Goal: Transaction & Acquisition: Purchase product/service

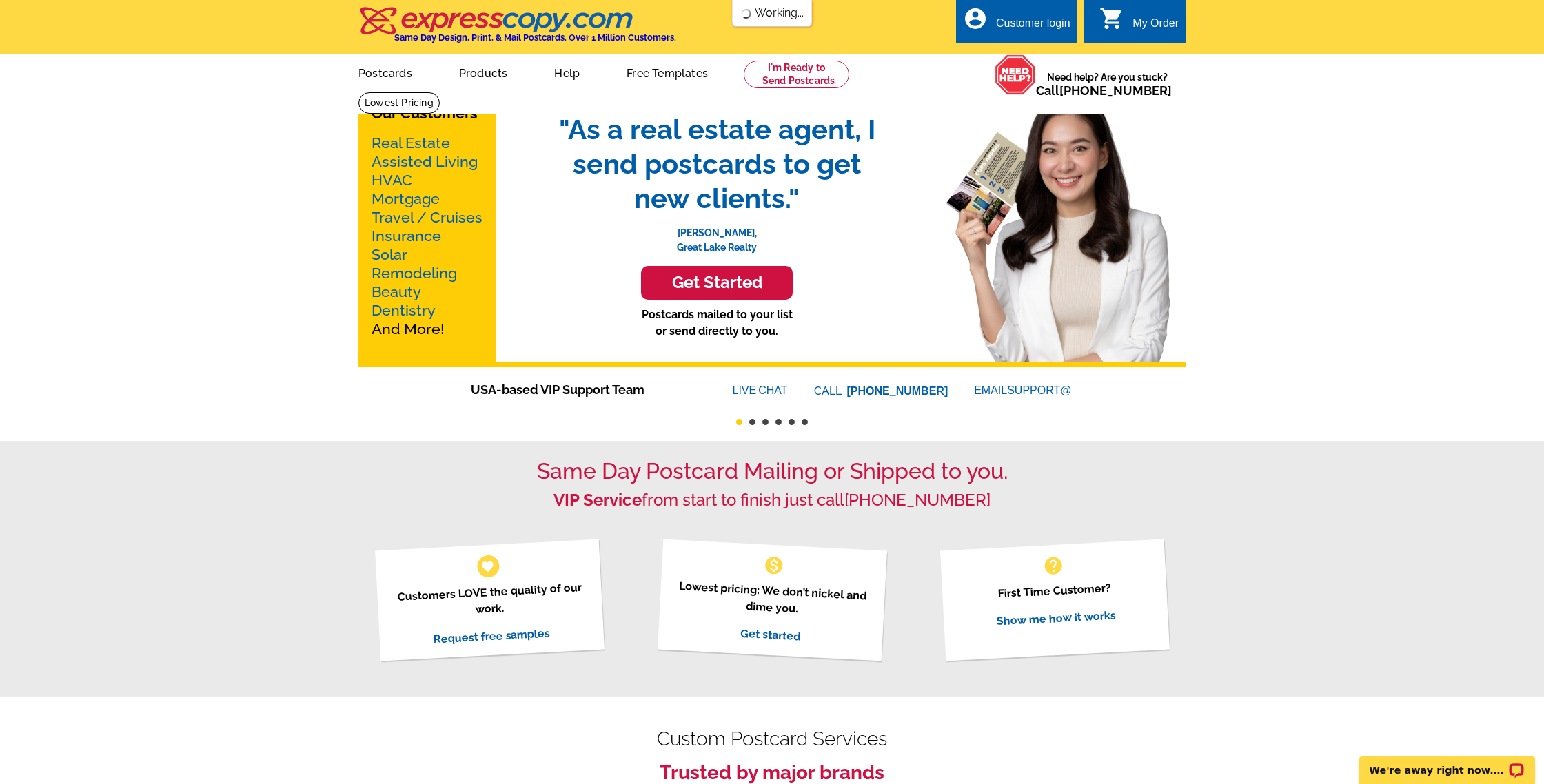
click at [424, 140] on link "Real Estate" at bounding box center [410, 143] width 78 height 18
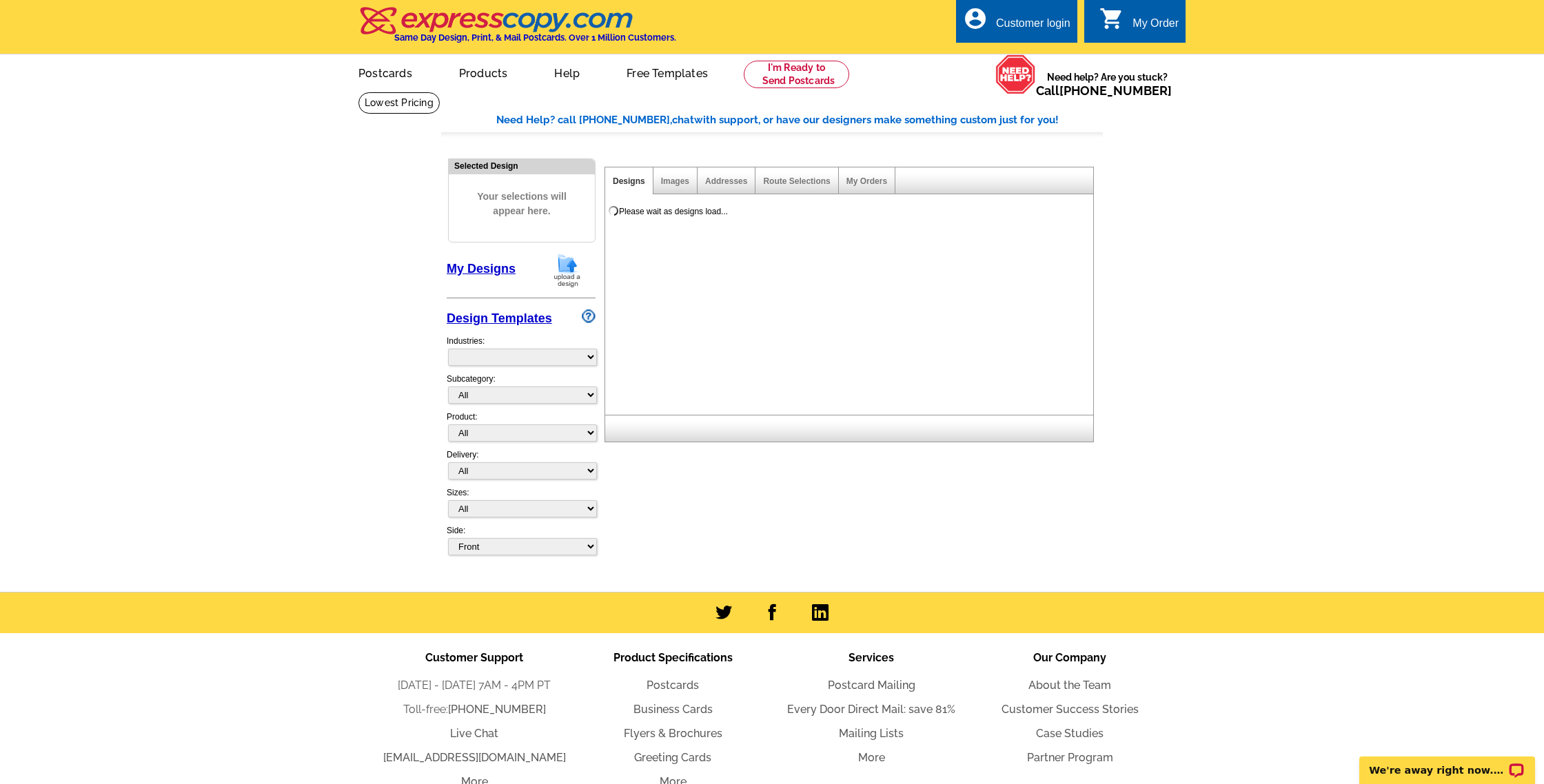
select select "785"
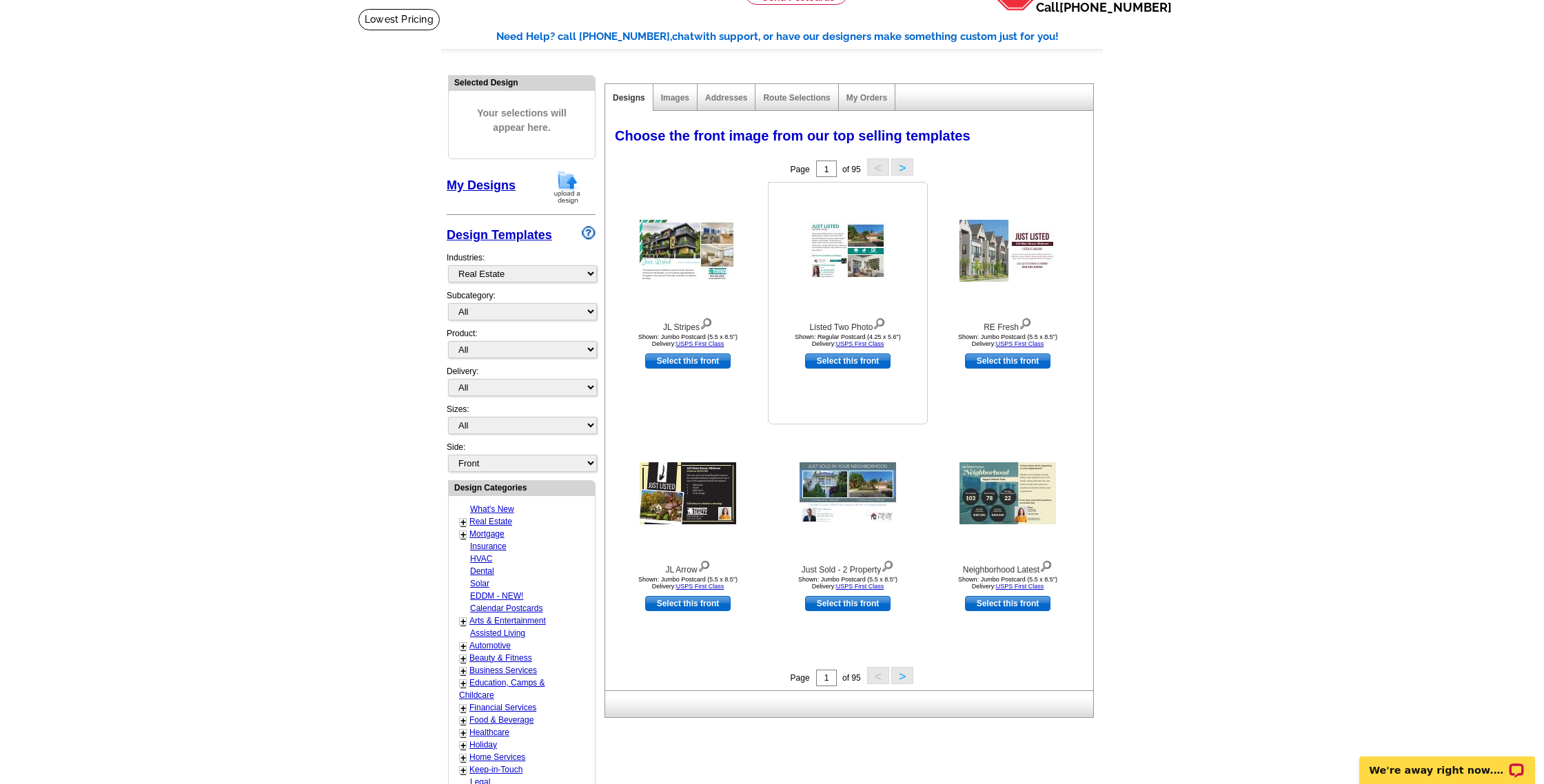
scroll to position [84, 0]
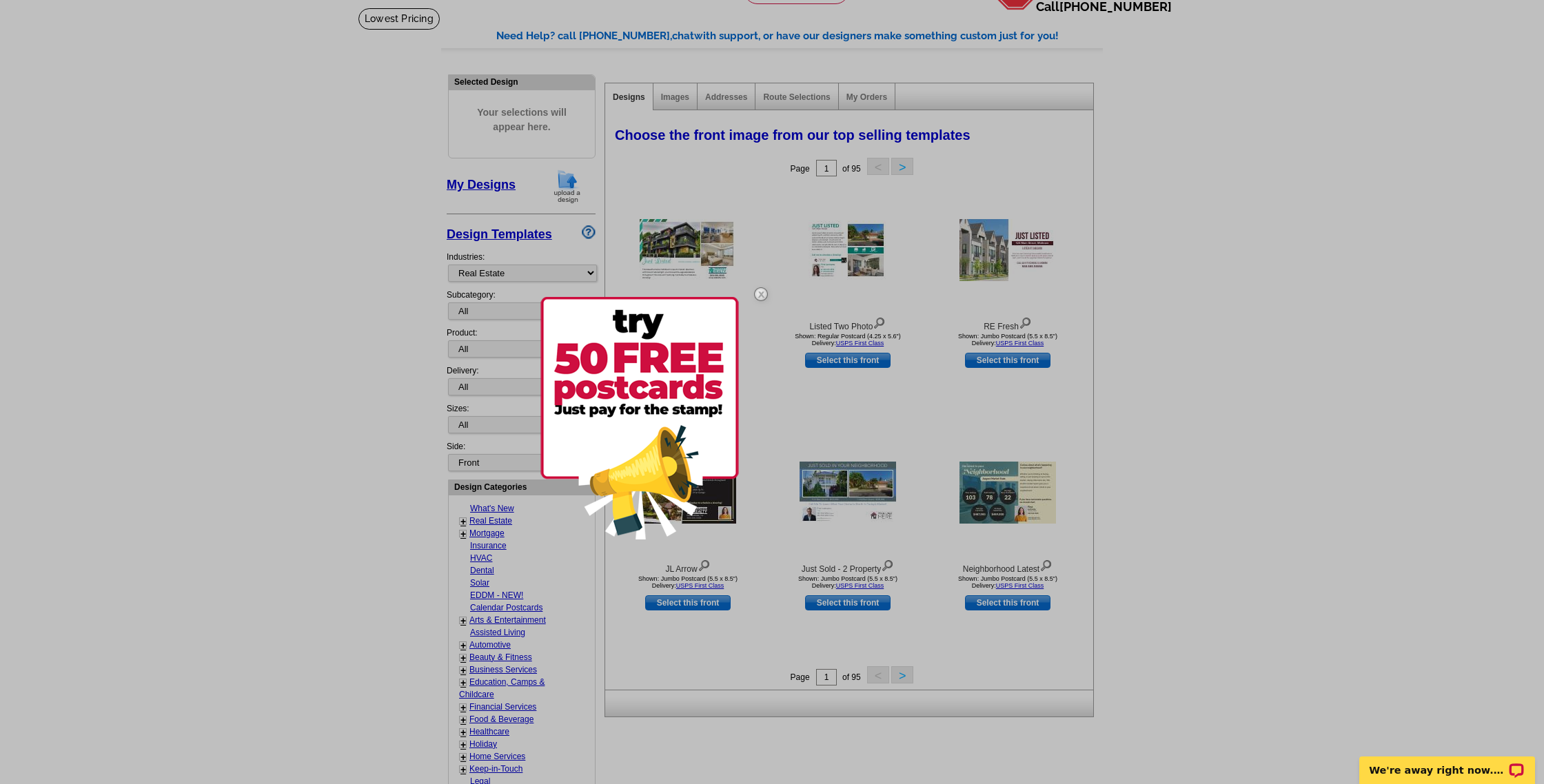
click at [770, 287] on img at bounding box center [761, 294] width 40 height 40
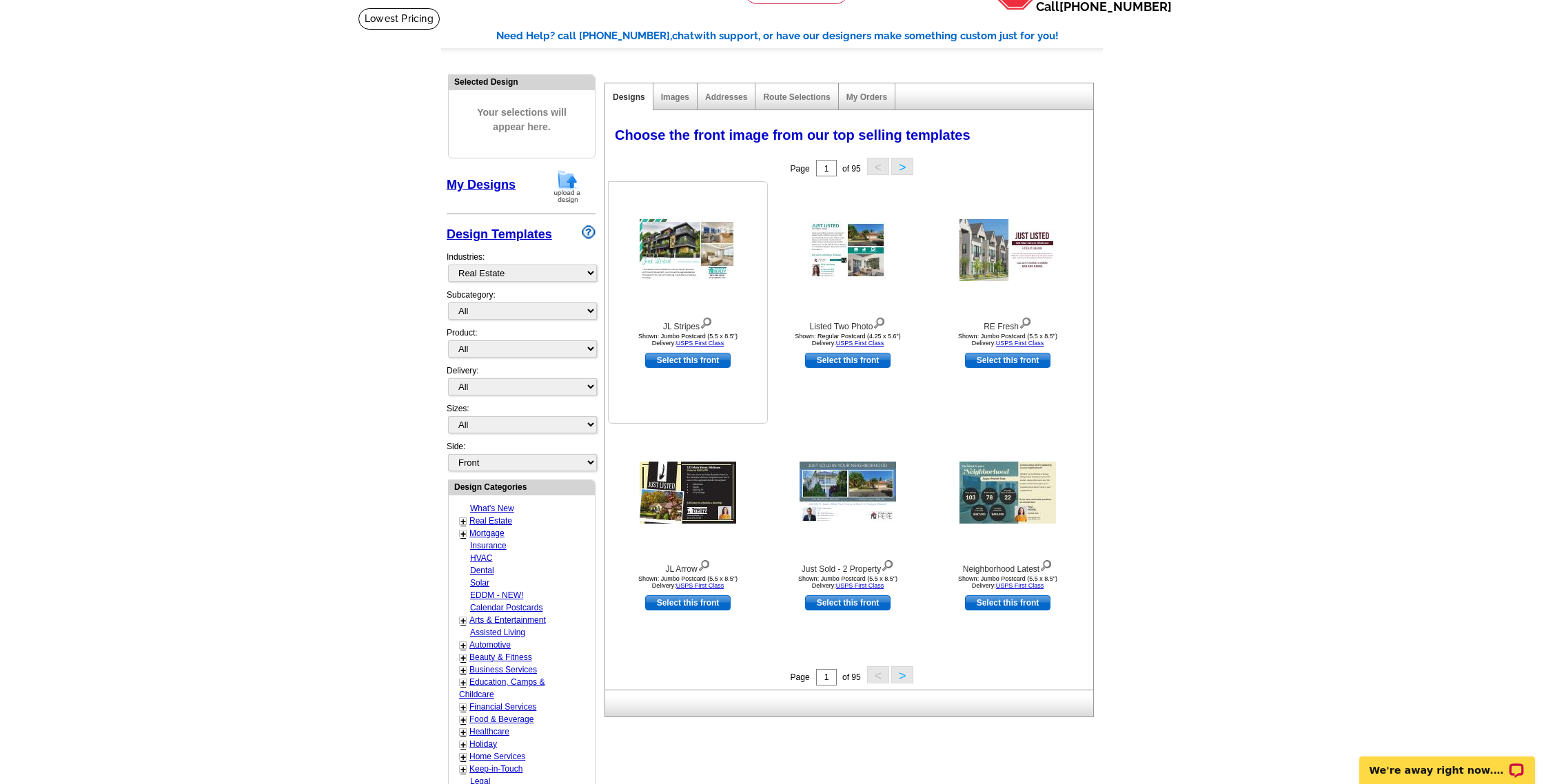
click at [684, 362] on link "Select this front" at bounding box center [687, 360] width 85 height 15
select select "2"
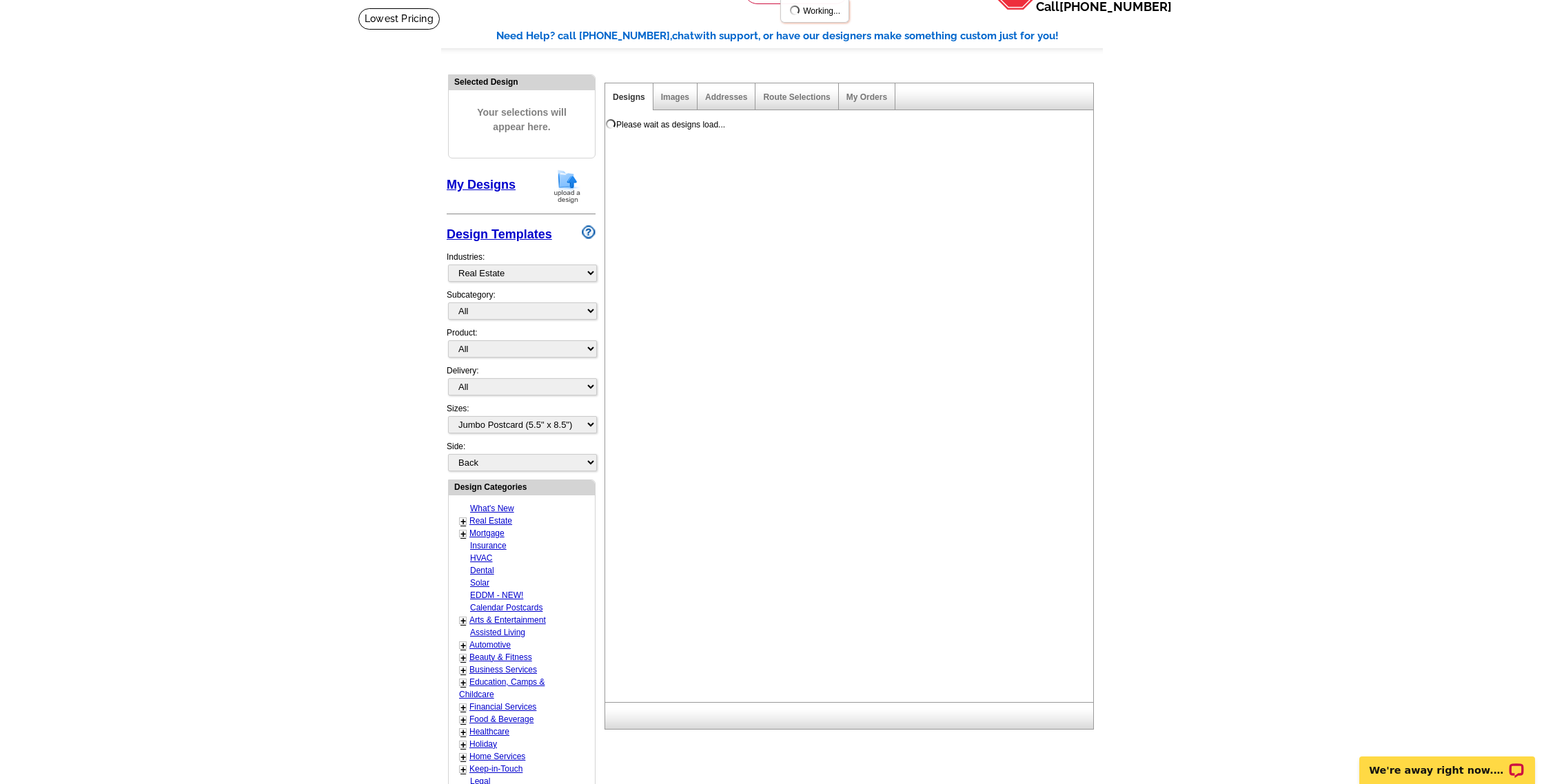
scroll to position [0, 0]
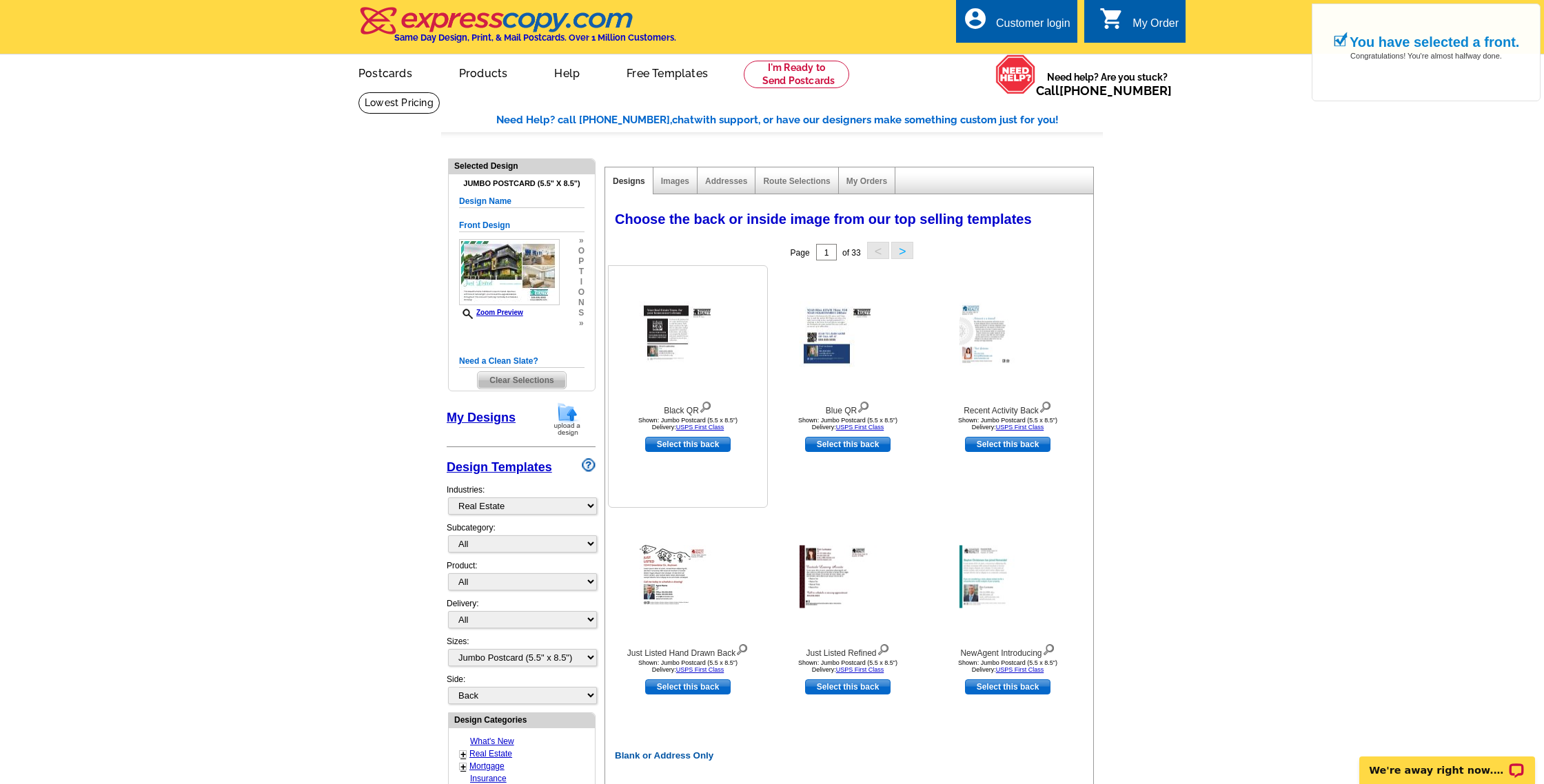
click at [707, 443] on link "Select this back" at bounding box center [687, 445] width 85 height 15
select select "front"
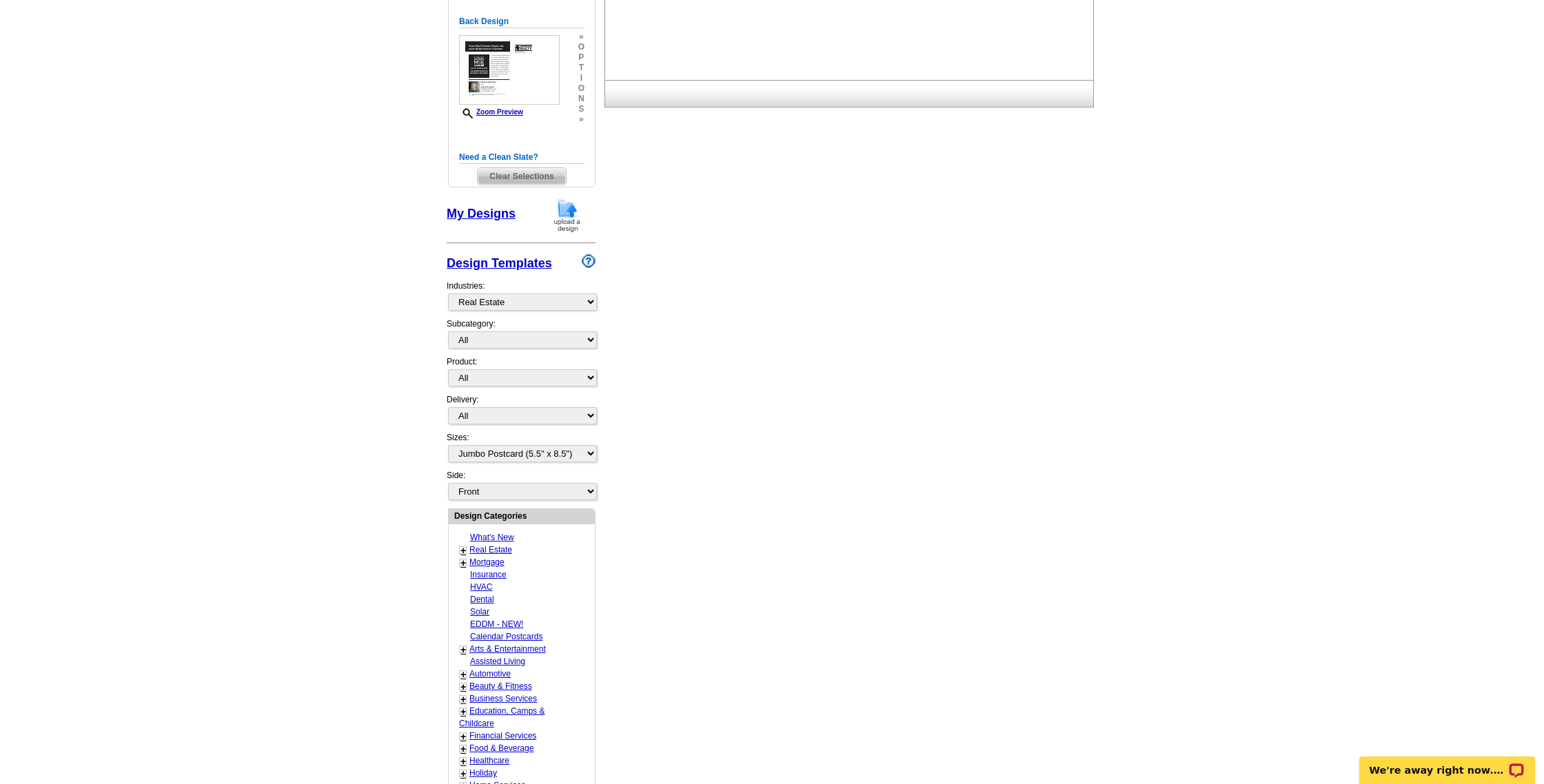
scroll to position [354, 0]
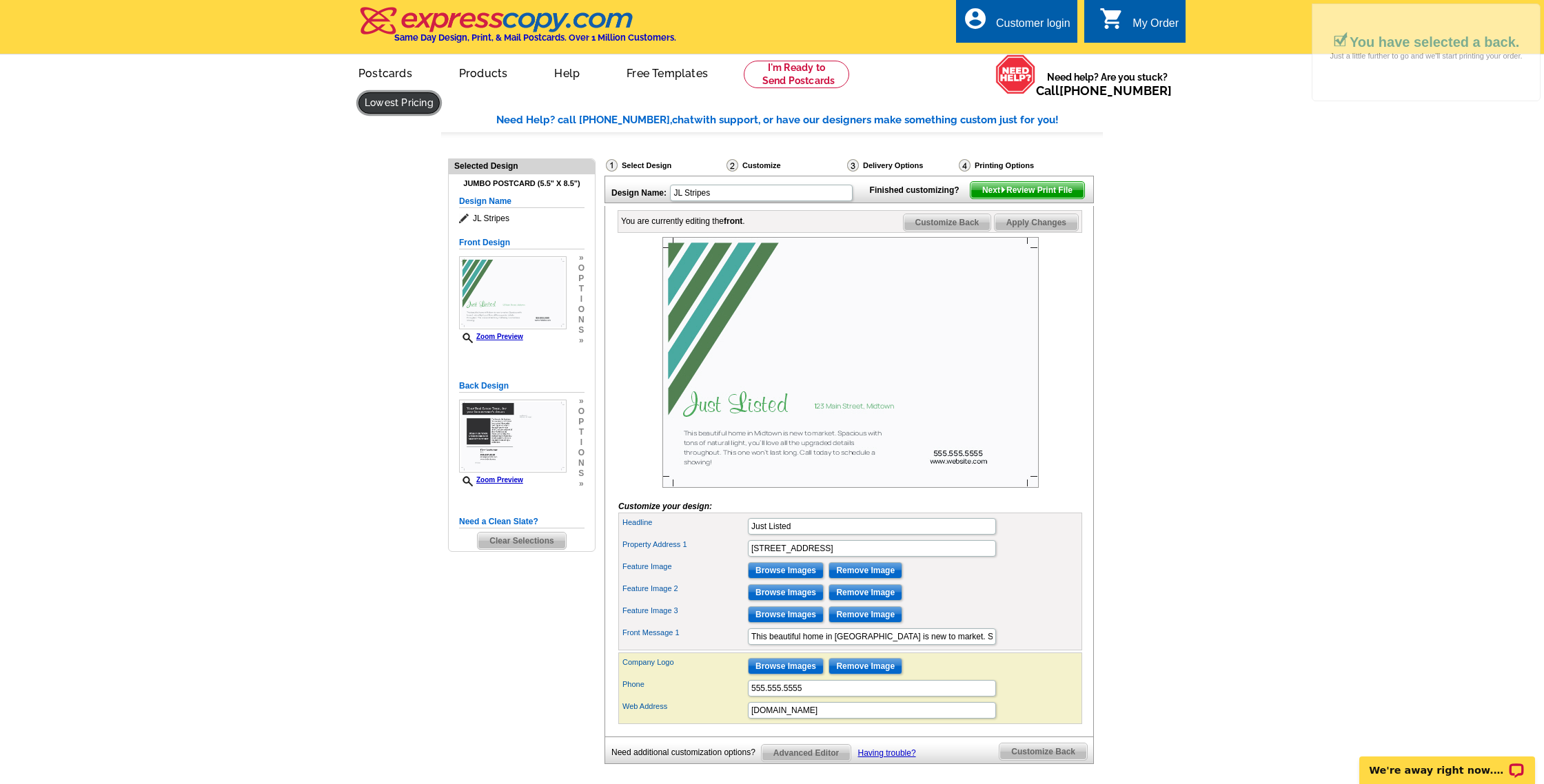
click at [439, 92] on link at bounding box center [399, 103] width 81 height 21
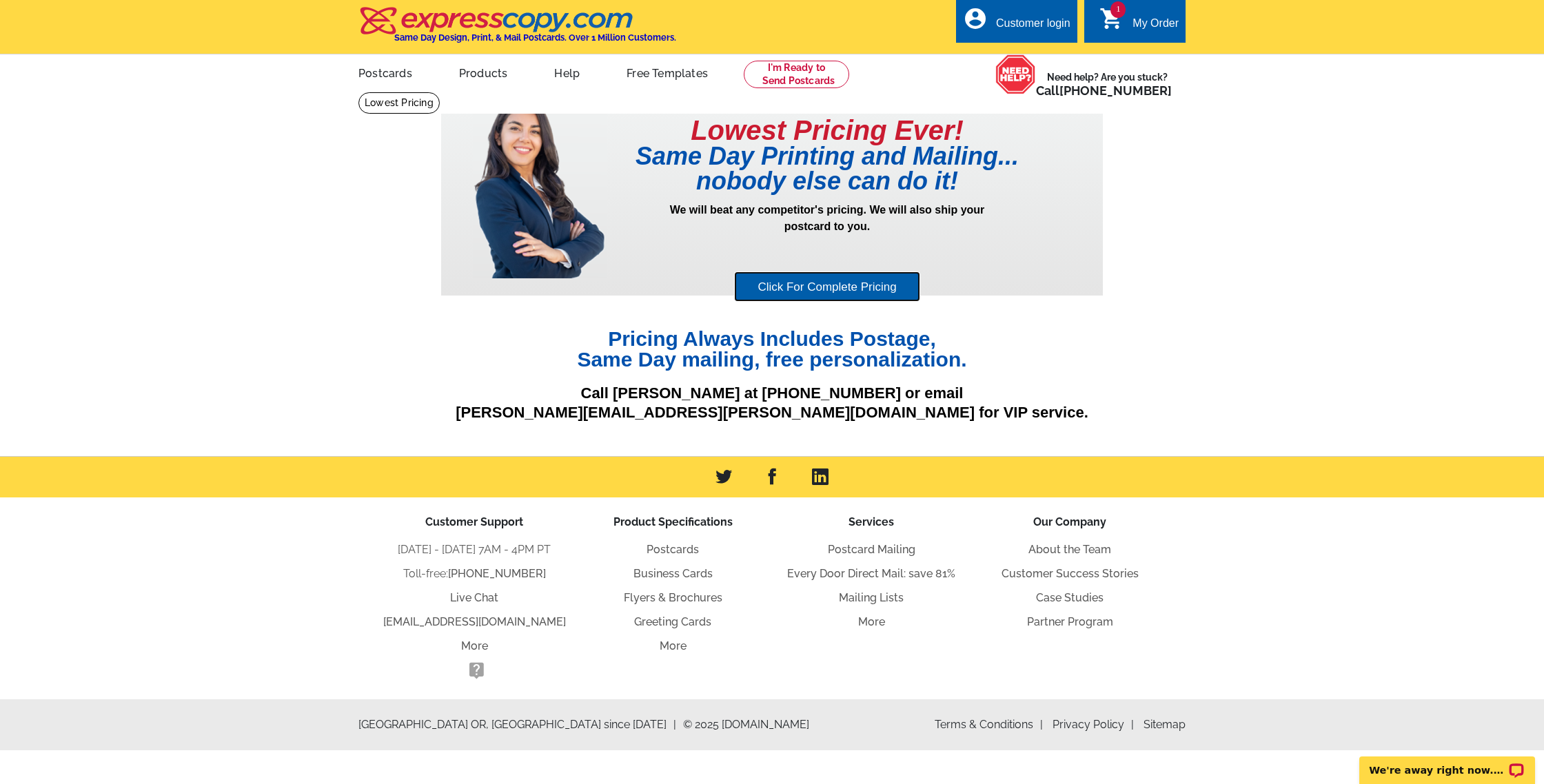
click at [837, 282] on link "Click For Complete Pricing" at bounding box center [826, 287] width 185 height 31
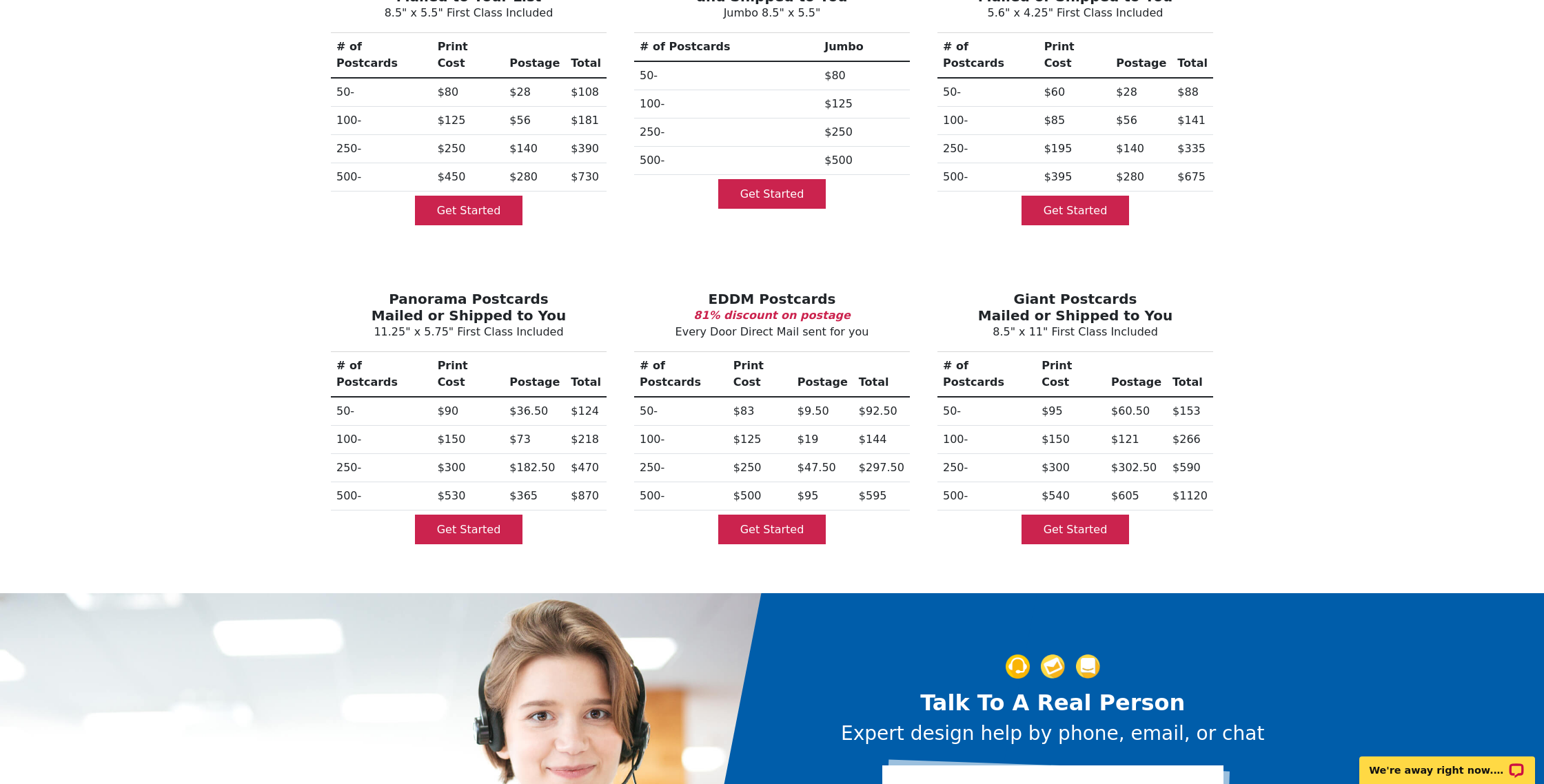
scroll to position [213, 0]
